Goal: Task Accomplishment & Management: Manage account settings

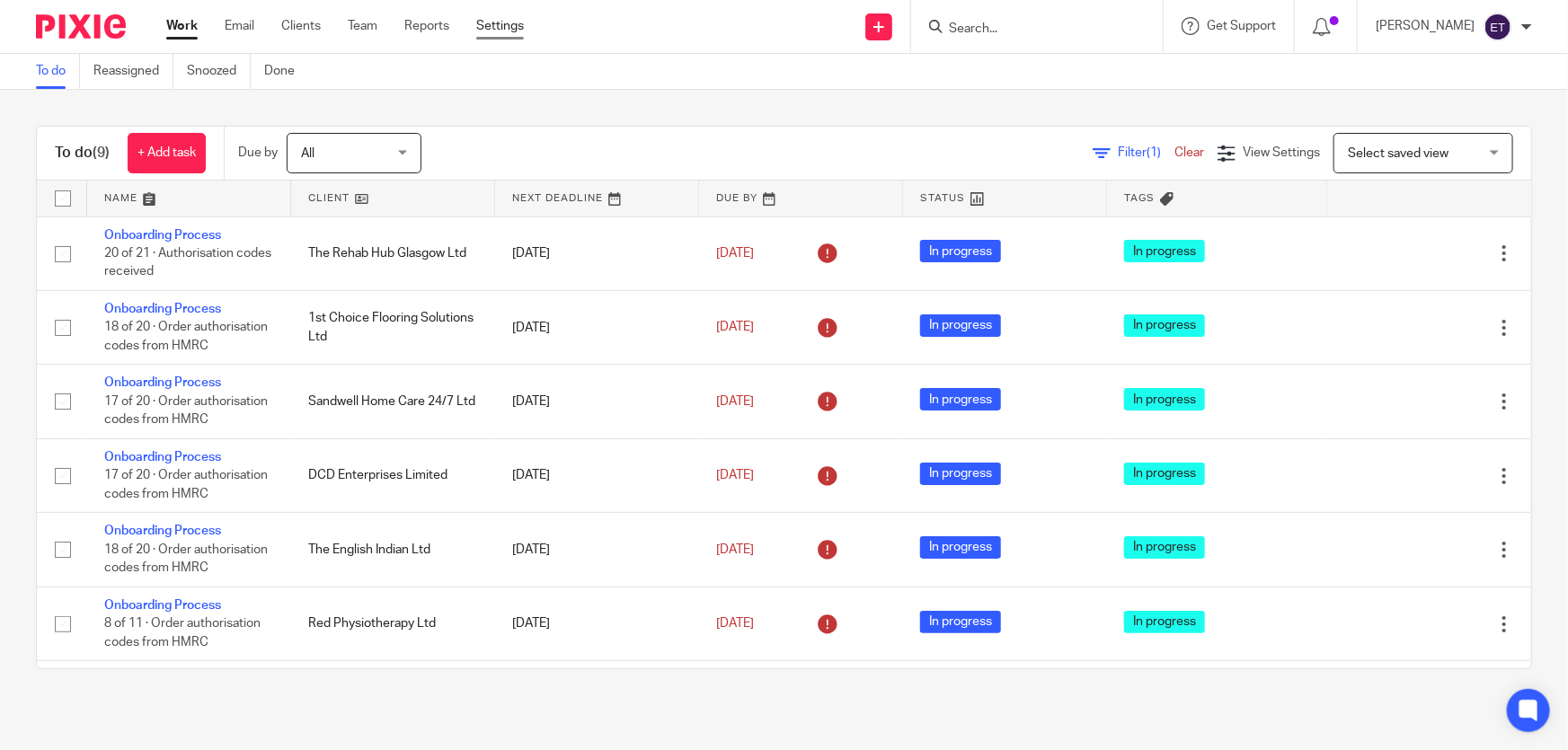
click at [516, 26] on link "Settings" at bounding box center [499, 26] width 47 height 18
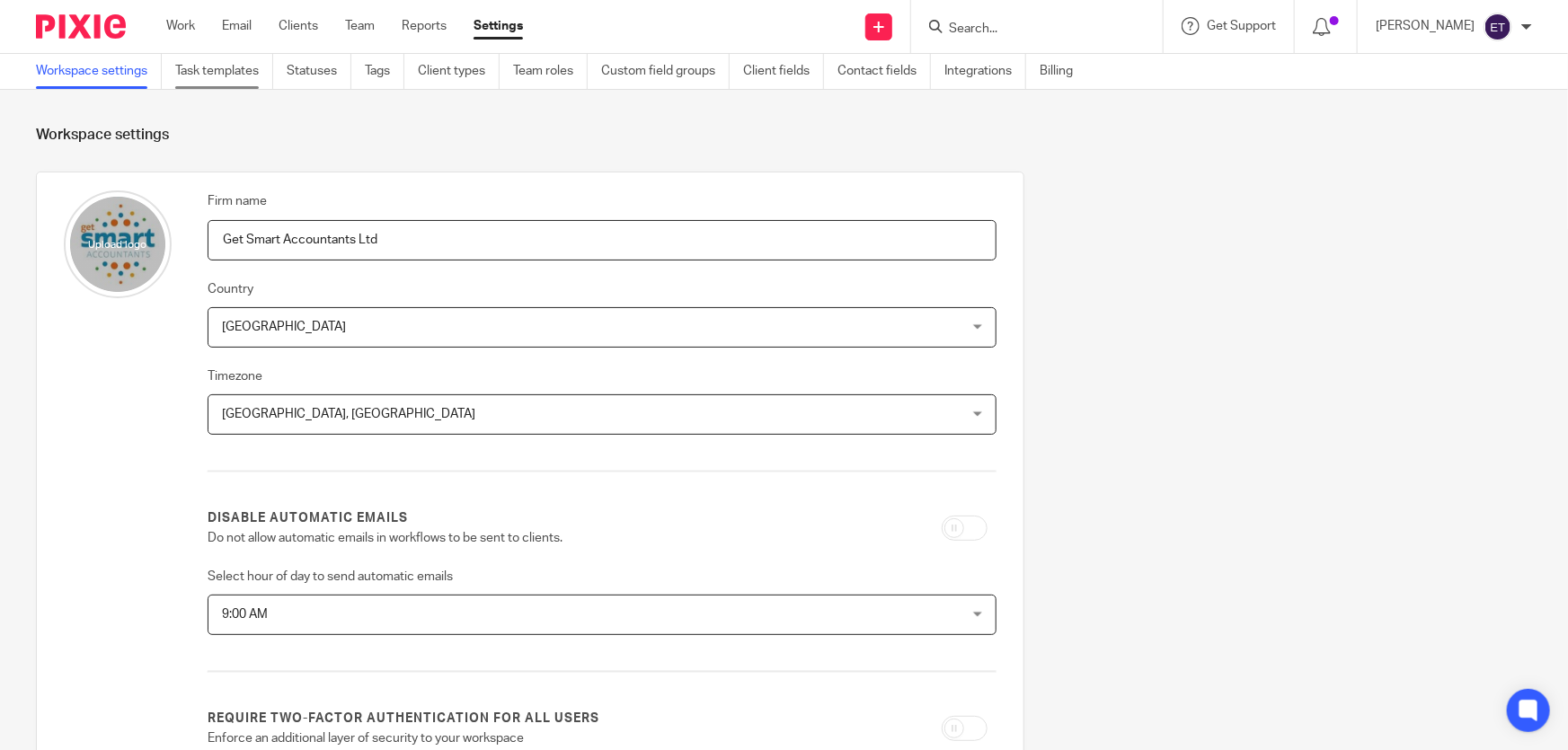
click at [232, 77] on link "Task templates" at bounding box center [223, 71] width 98 height 35
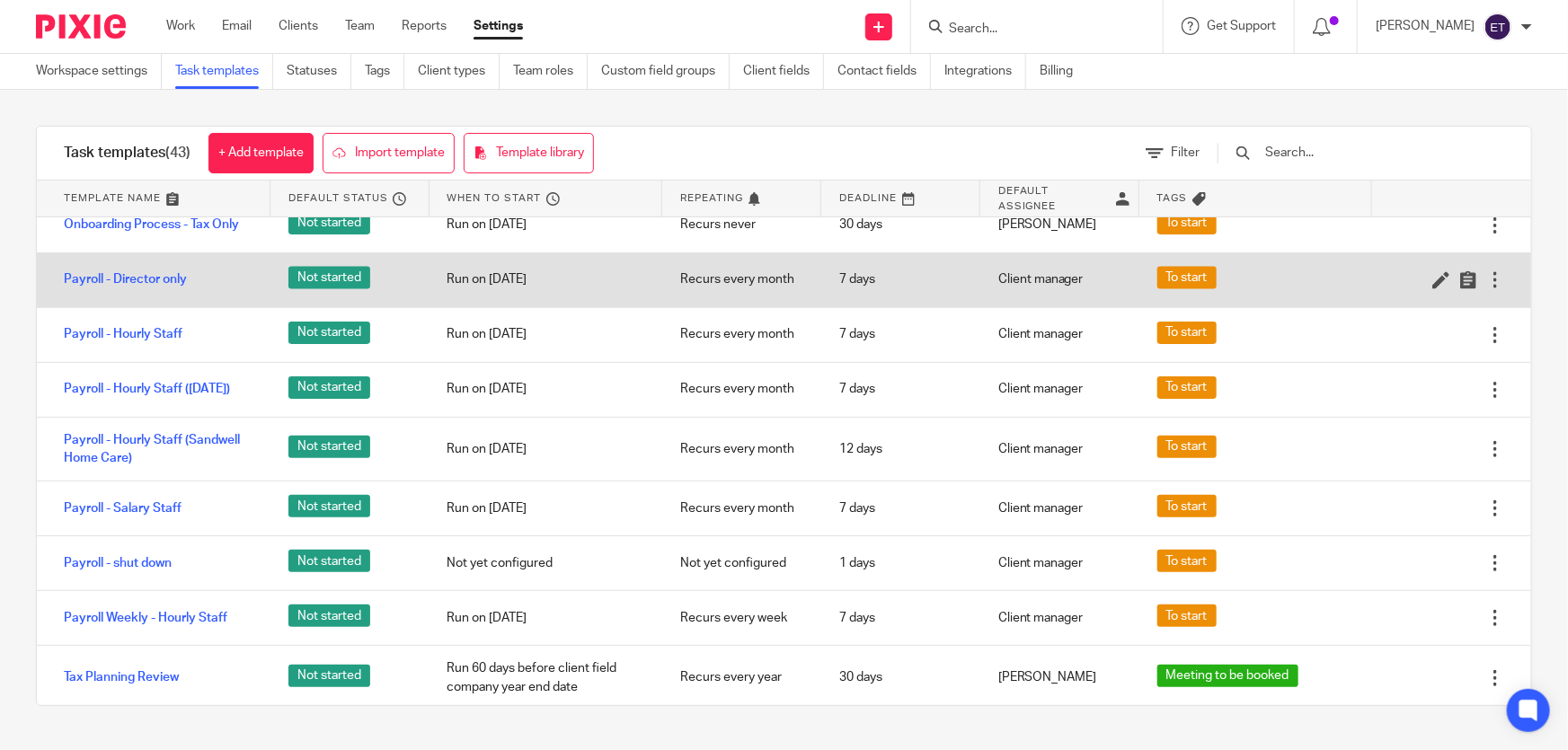
scroll to position [1470, 0]
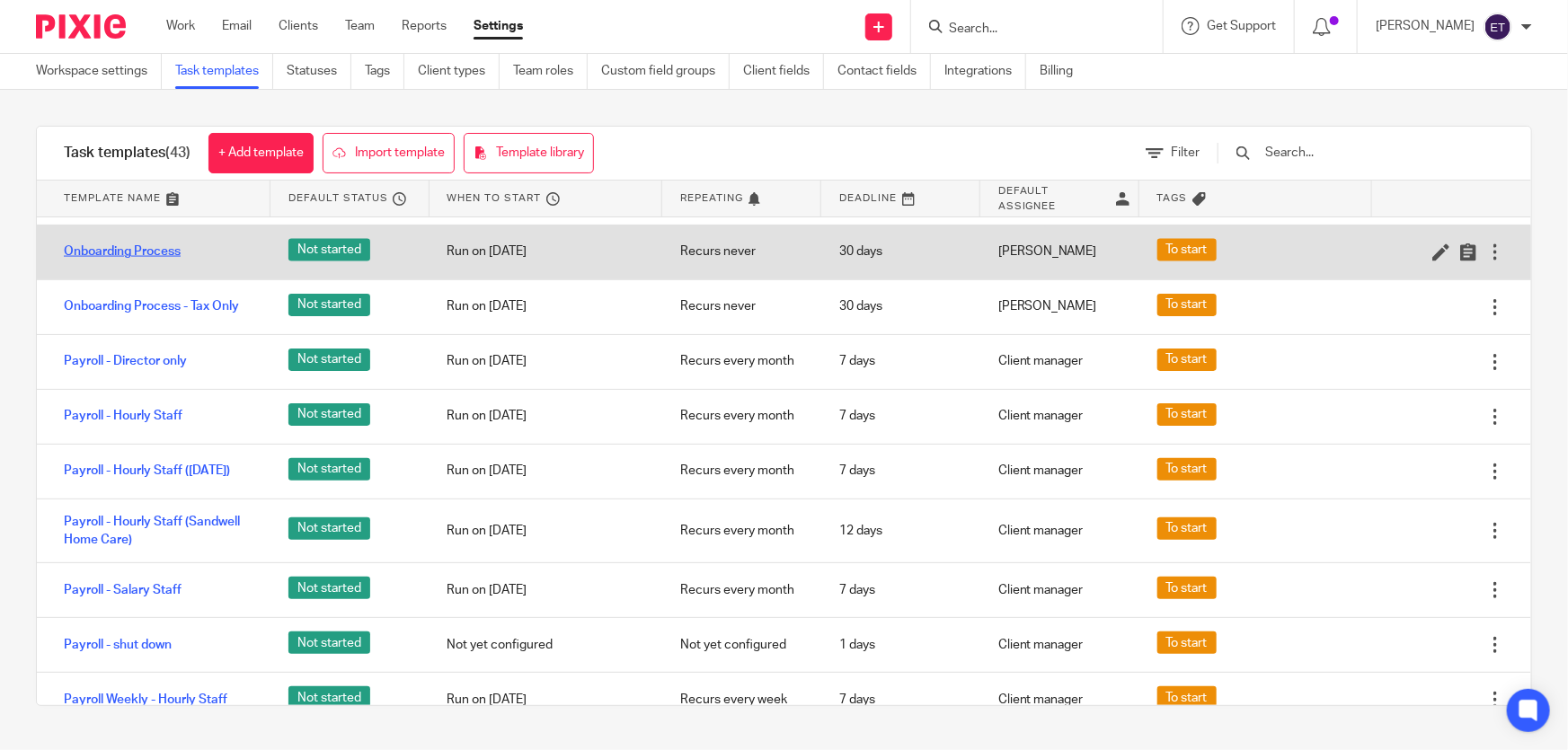
click at [111, 261] on link "Onboarding Process" at bounding box center [122, 251] width 117 height 18
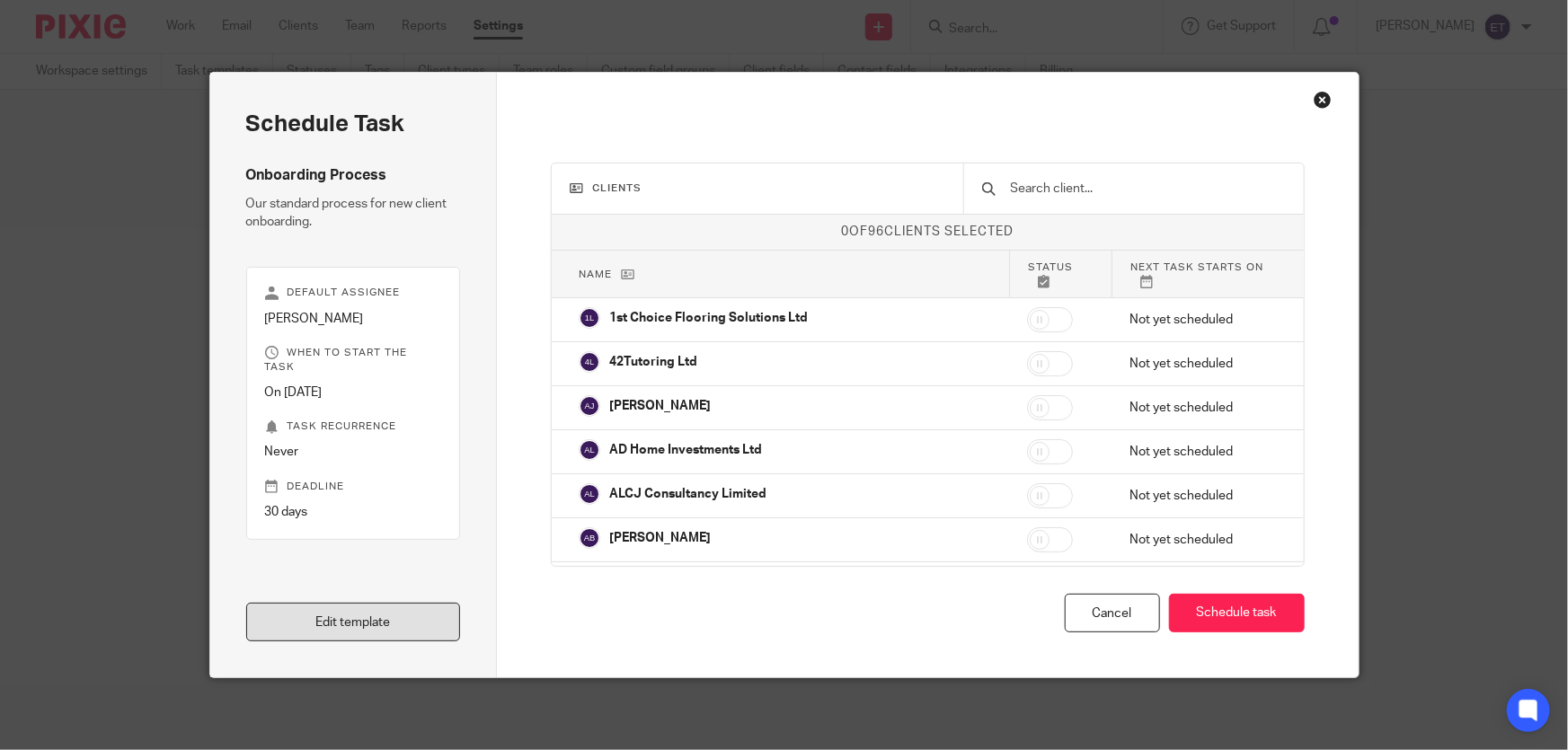
click at [398, 620] on link "Edit template" at bounding box center [353, 622] width 214 height 39
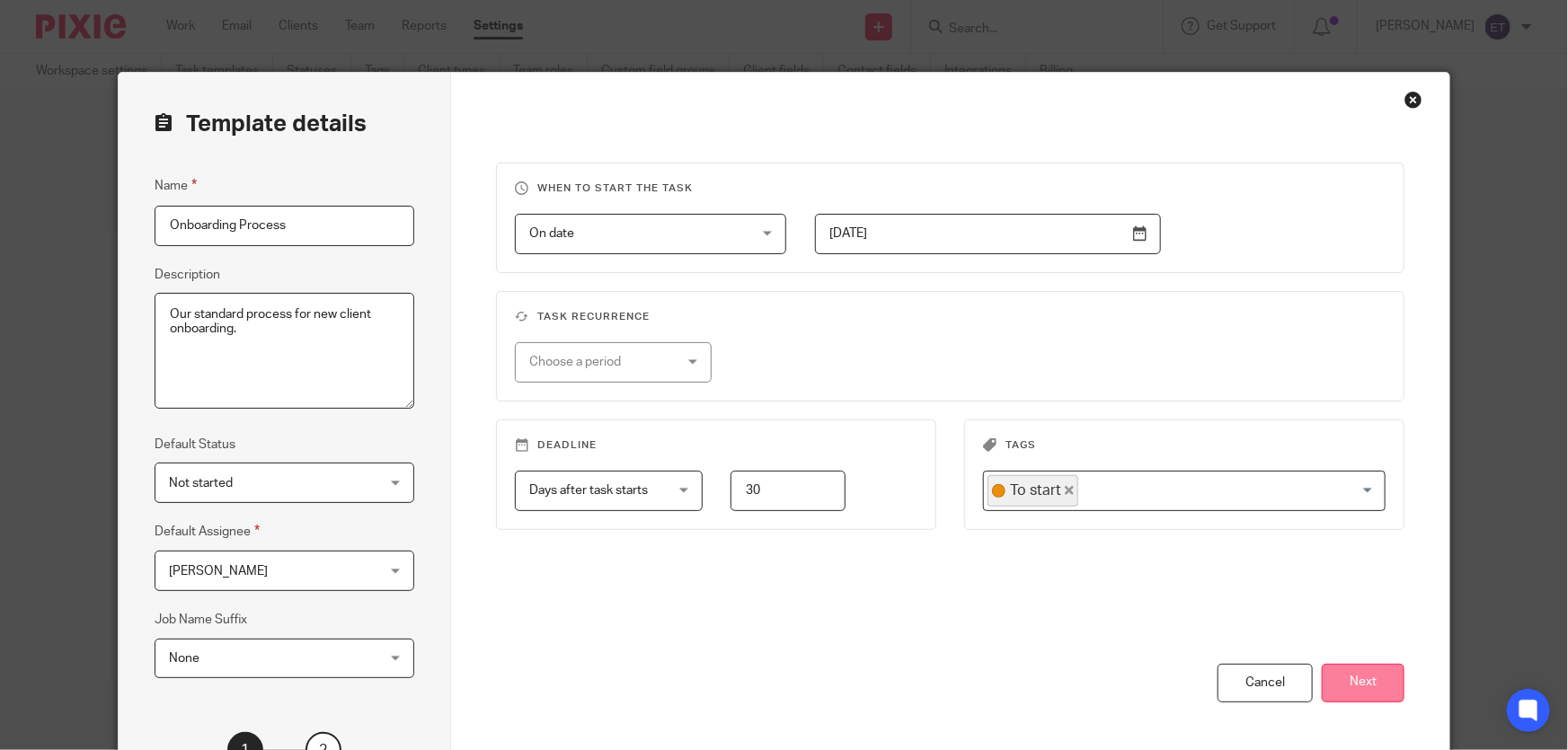
click at [1342, 665] on button "Next" at bounding box center [1363, 683] width 83 height 39
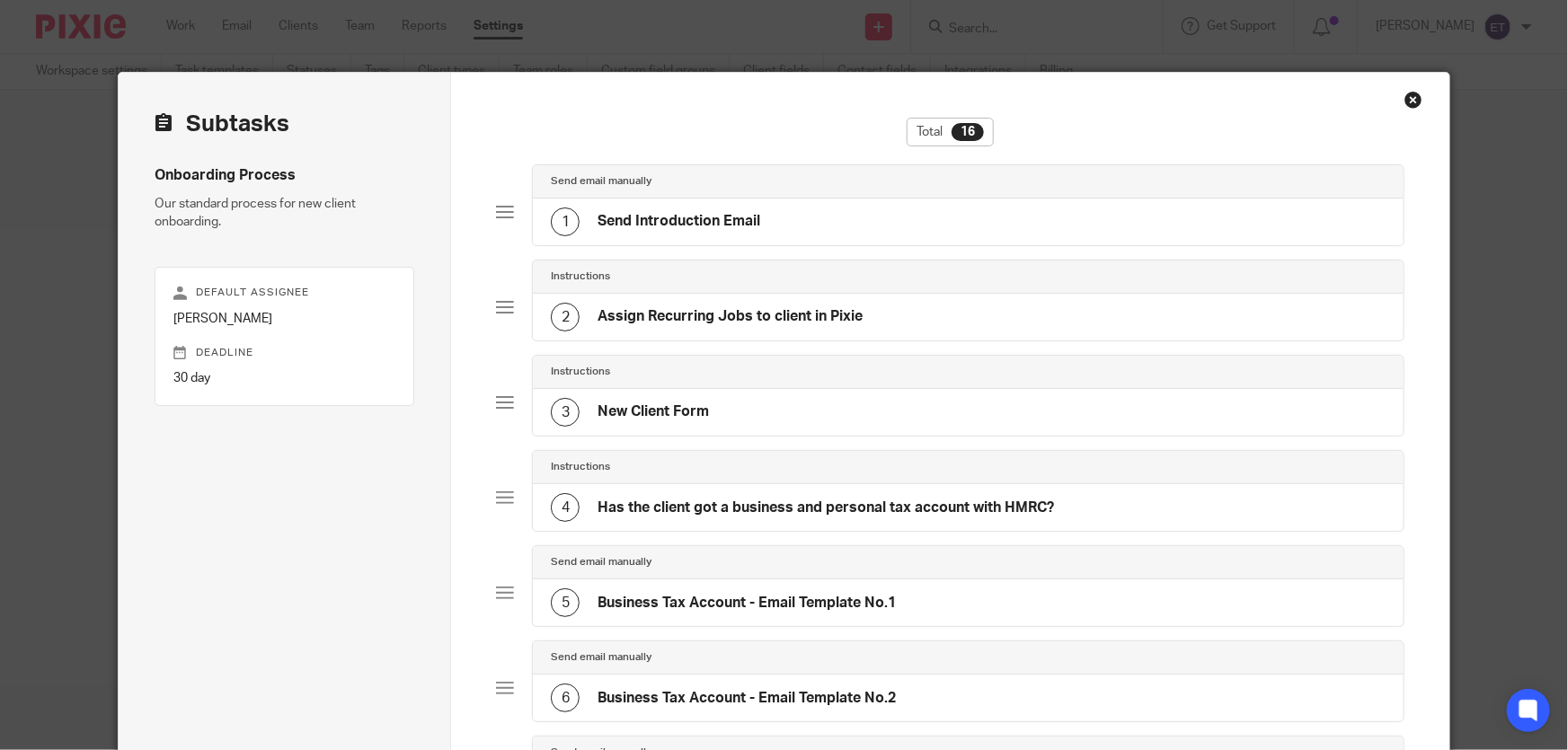
click at [692, 232] on div "1 Send Introduction Email" at bounding box center [655, 222] width 210 height 29
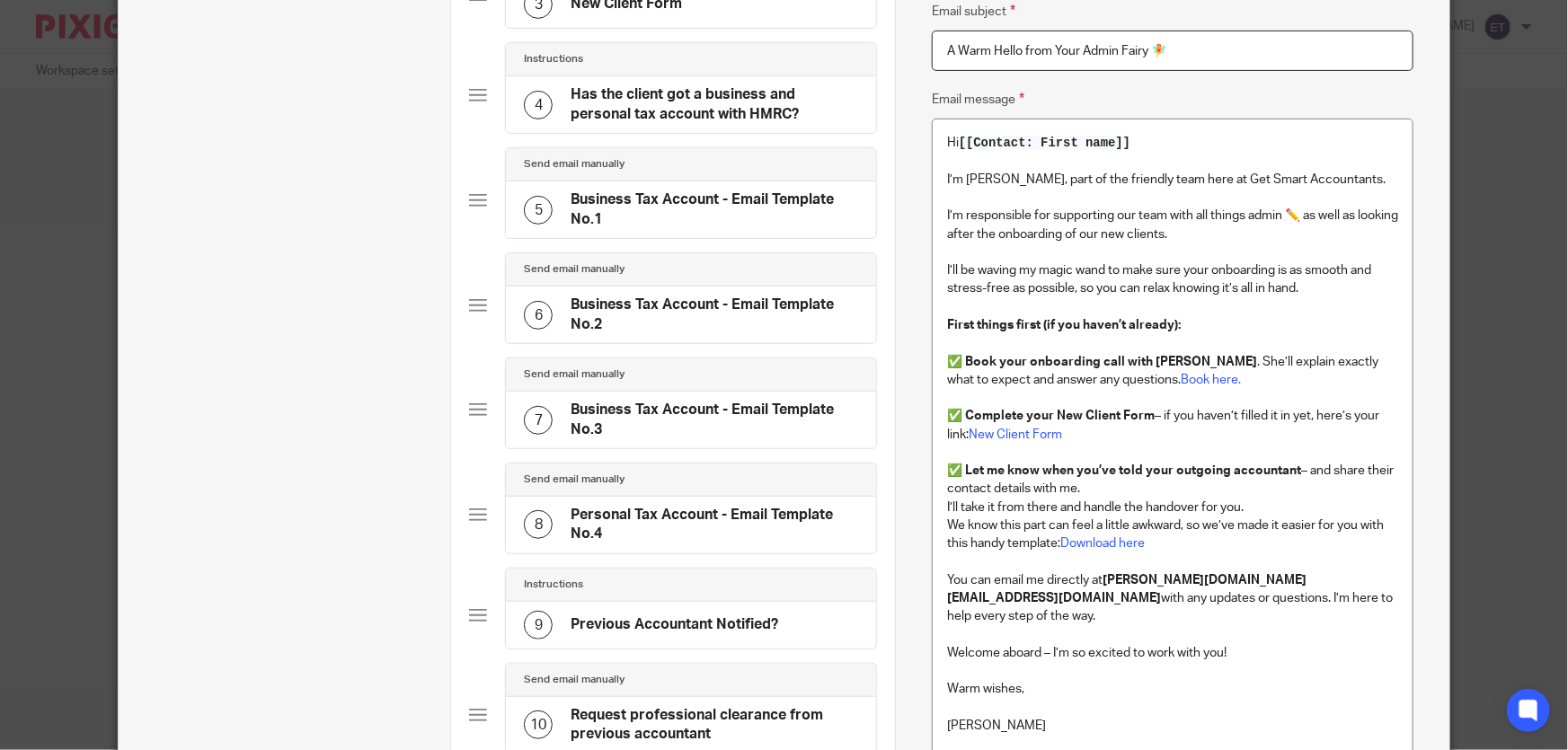
scroll to position [489, 0]
